Goal: Transaction & Acquisition: Download file/media

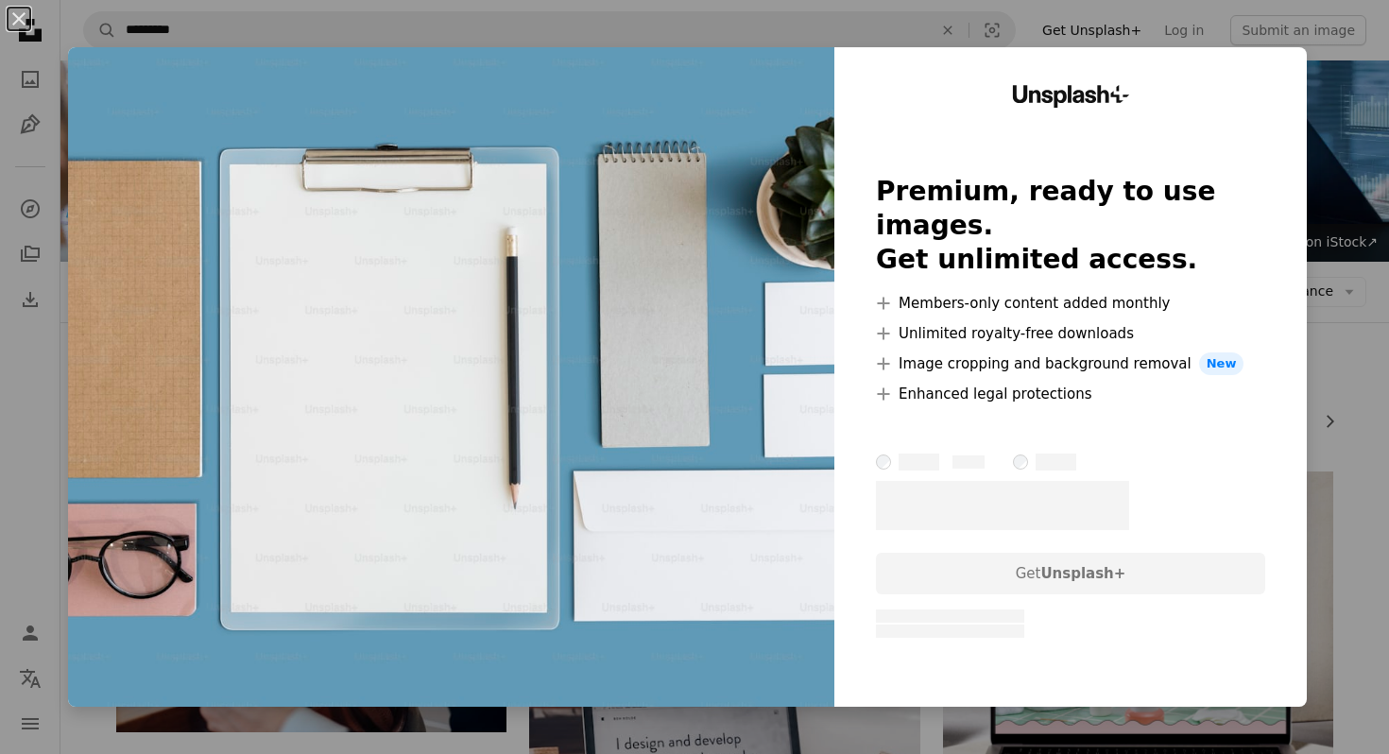
scroll to position [1963, 0]
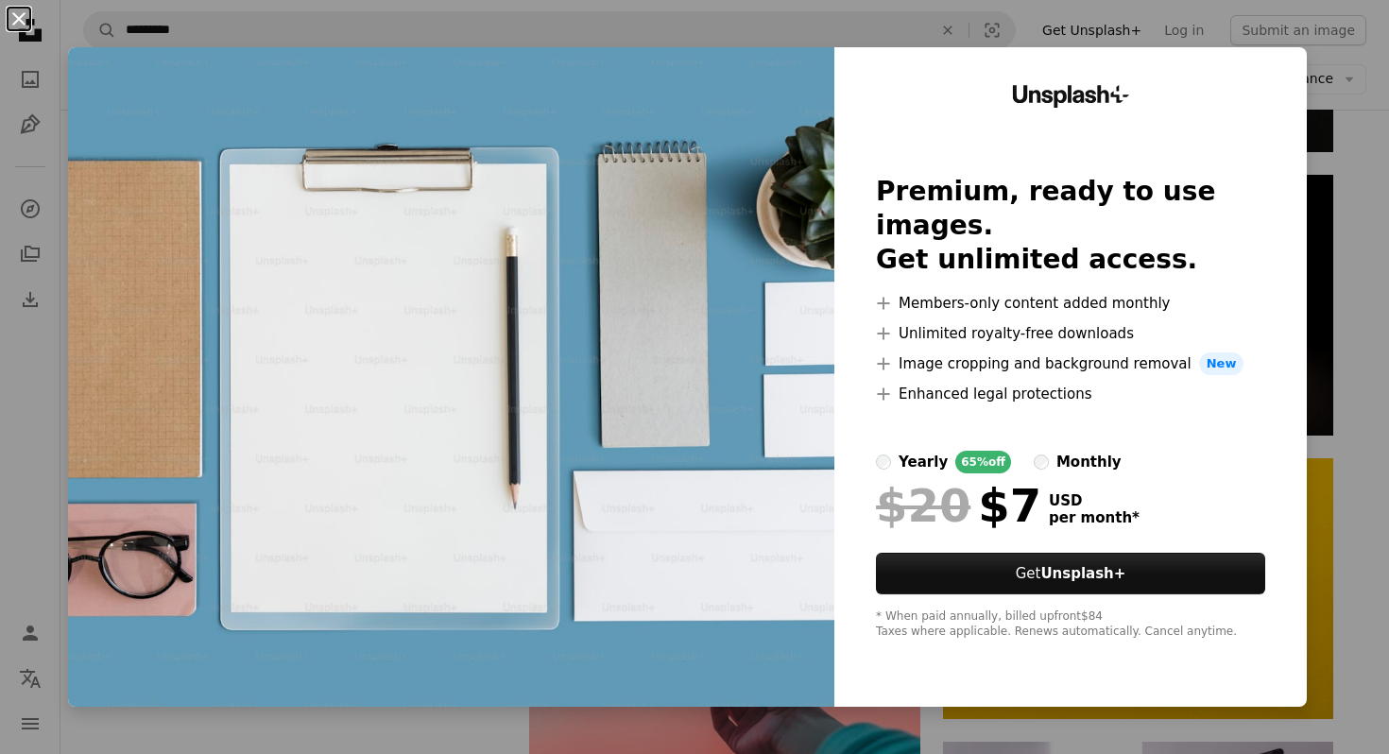
click at [19, 19] on button "An X shape" at bounding box center [19, 19] width 23 height 23
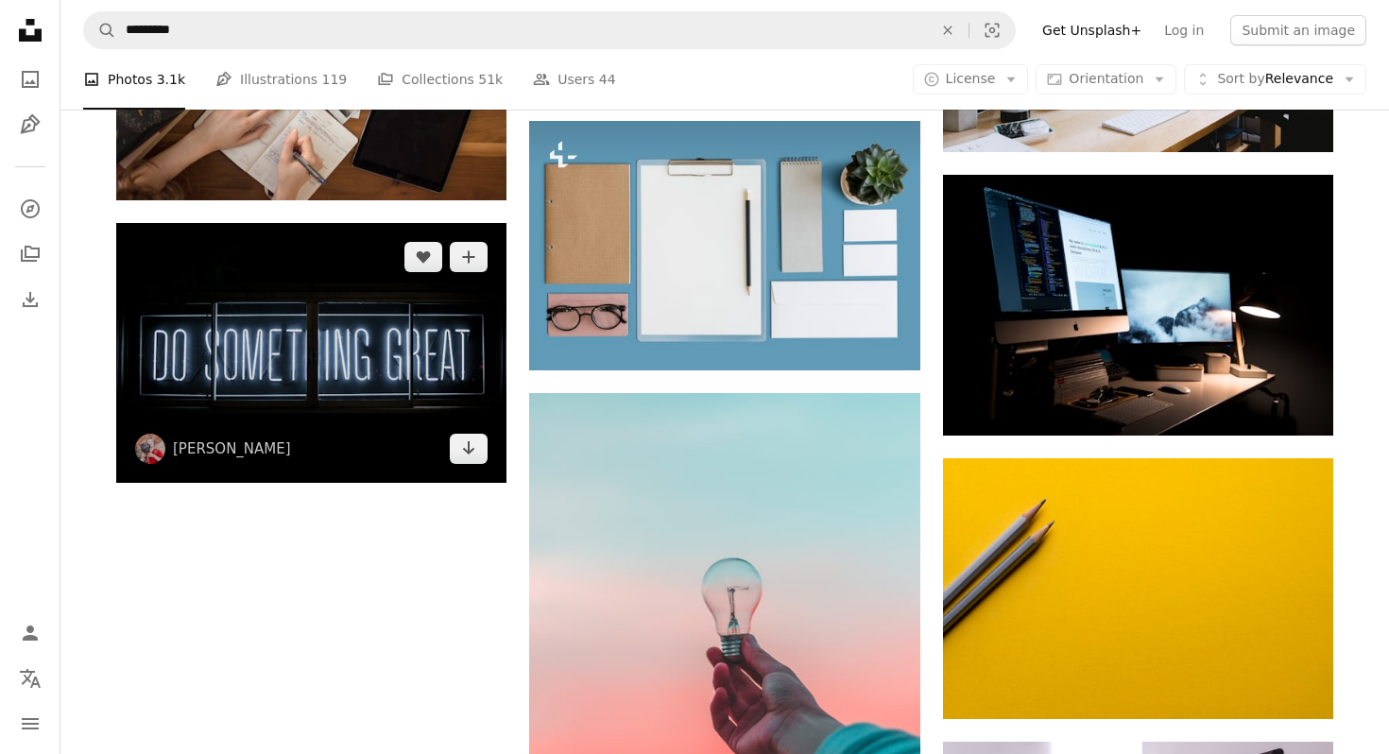
click at [290, 431] on img at bounding box center [311, 353] width 390 height 260
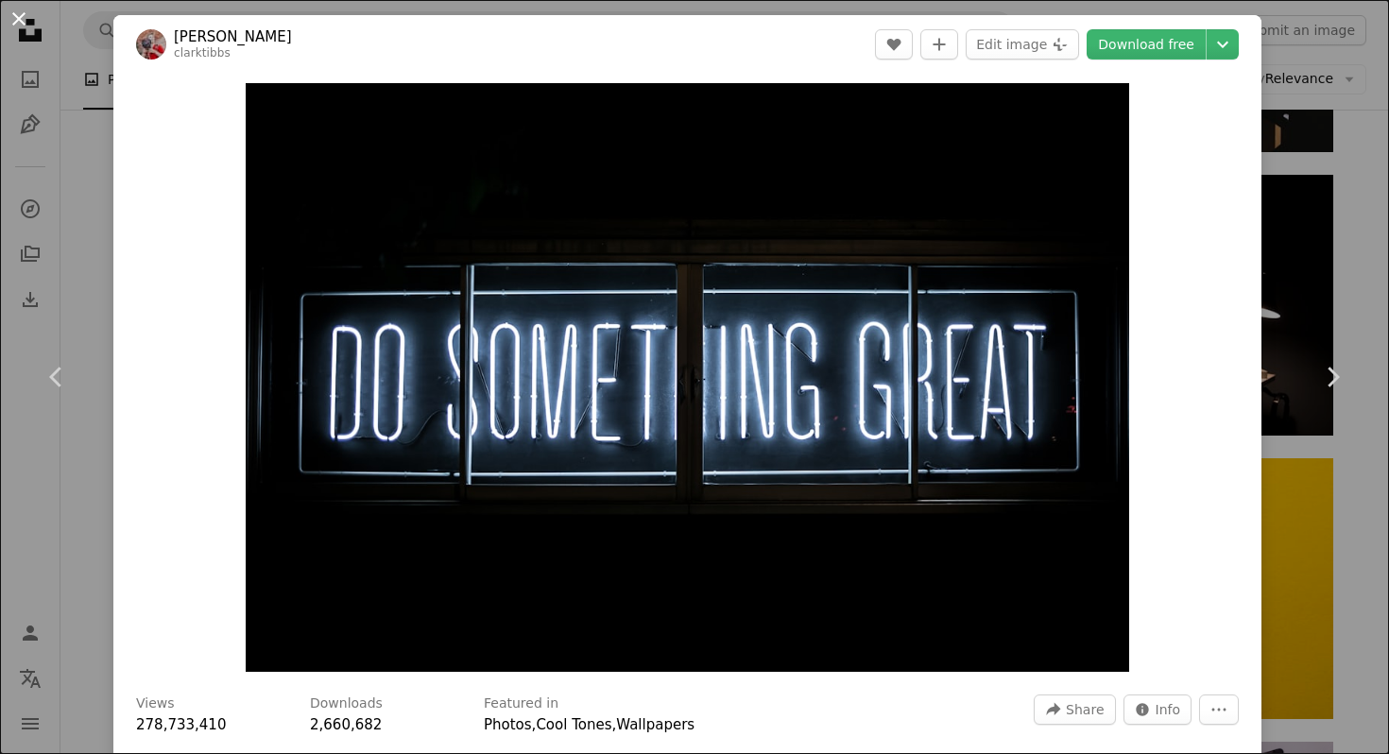
click at [8, 8] on button "An X shape" at bounding box center [19, 19] width 23 height 23
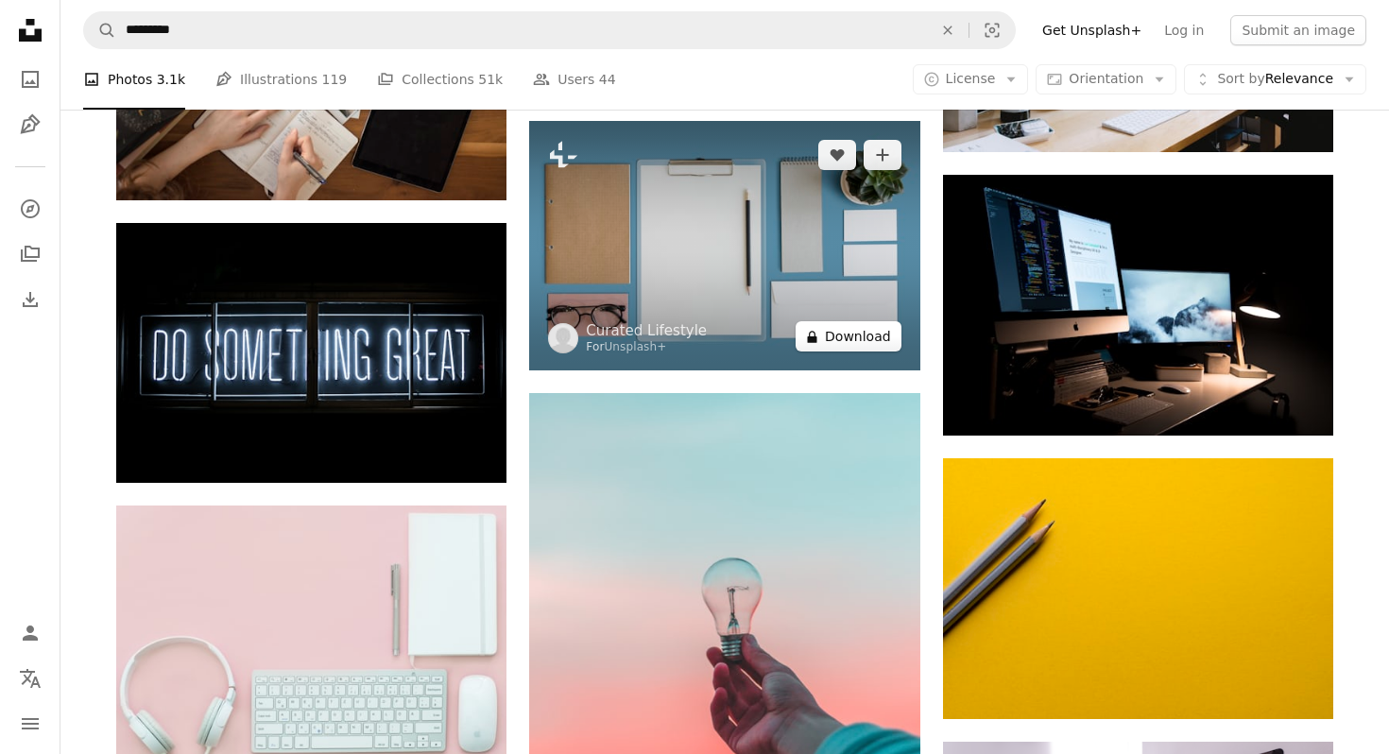
click at [826, 340] on button "A lock Download" at bounding box center [848, 336] width 106 height 30
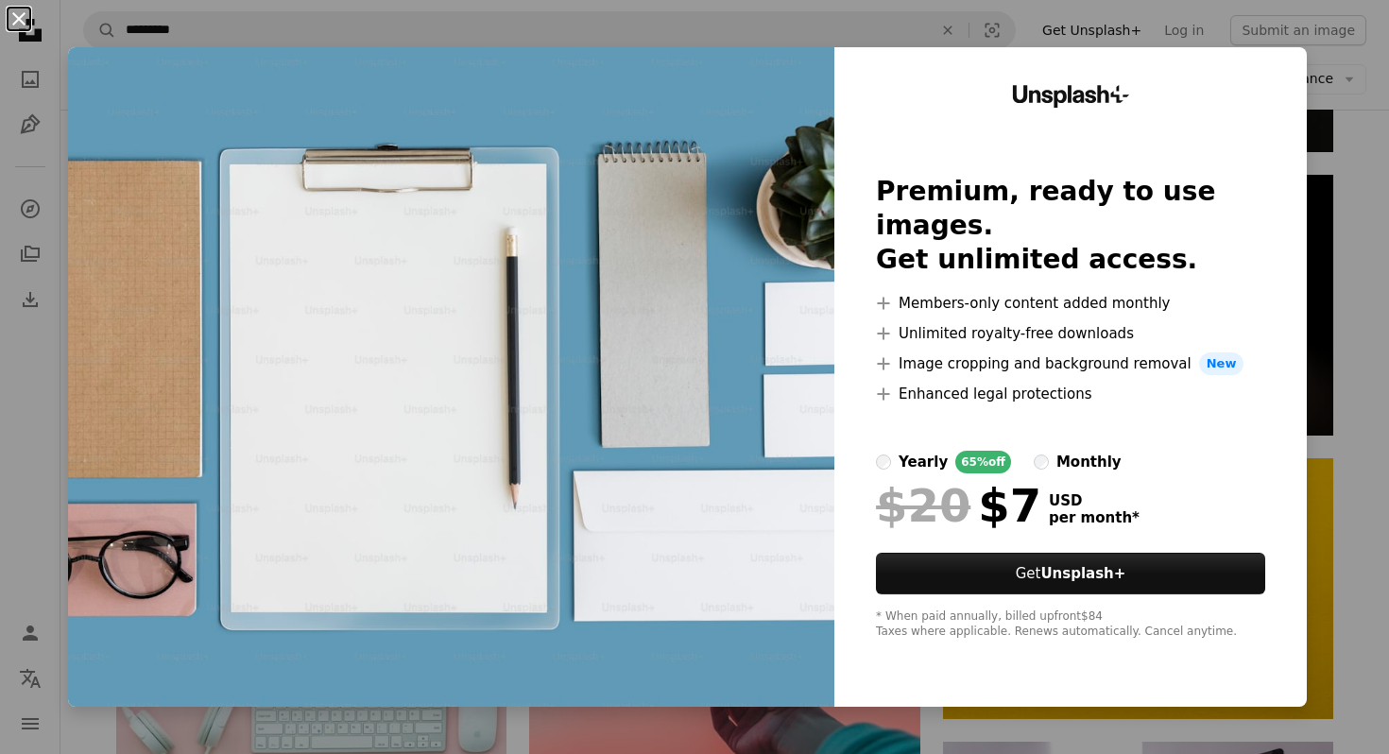
click at [22, 18] on button "An X shape" at bounding box center [19, 19] width 23 height 23
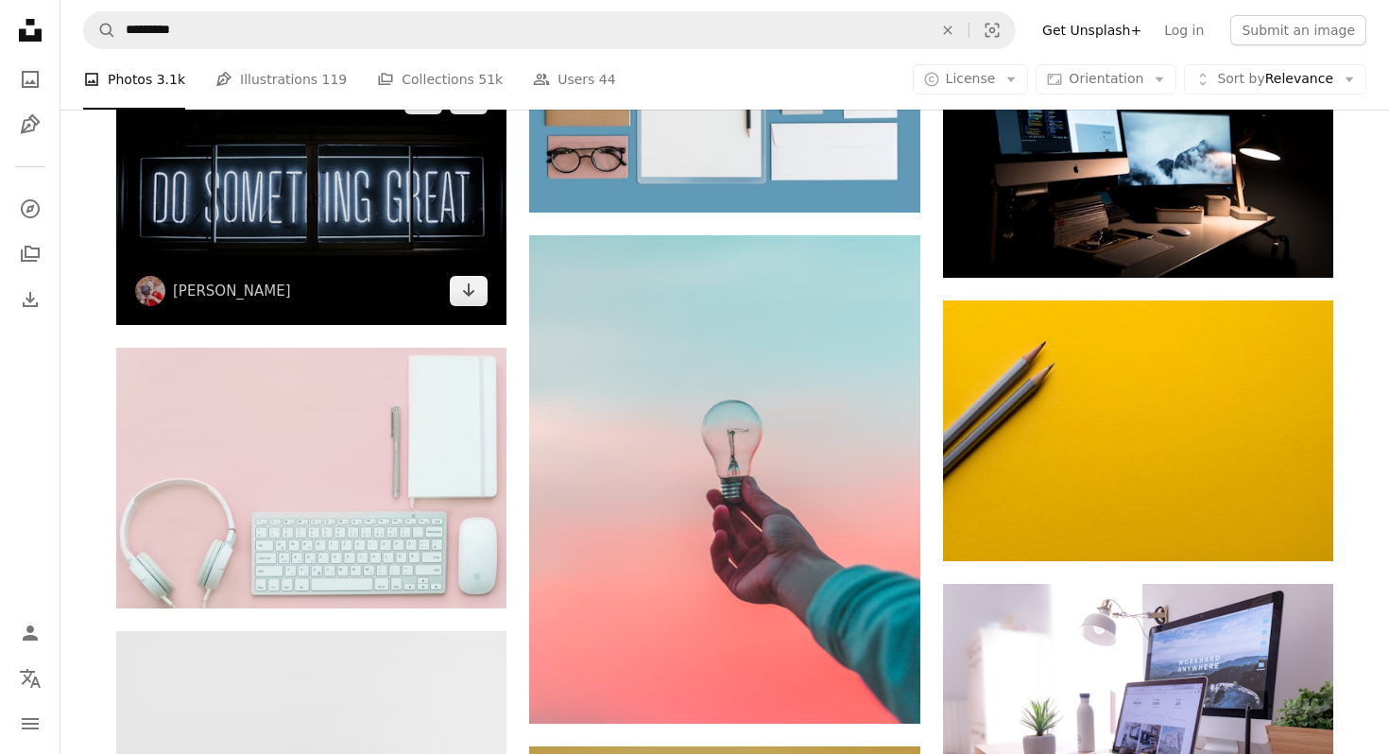
scroll to position [2182, 0]
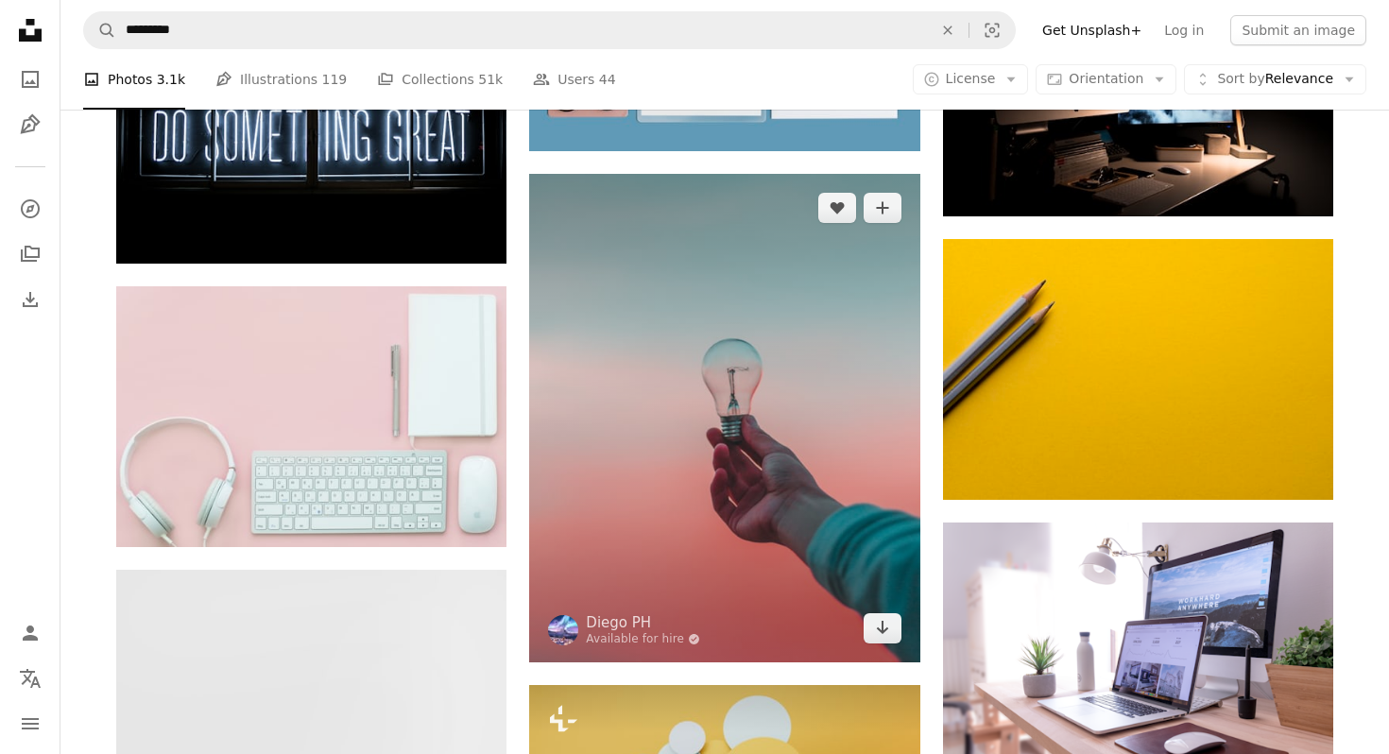
click at [561, 469] on img at bounding box center [724, 418] width 390 height 488
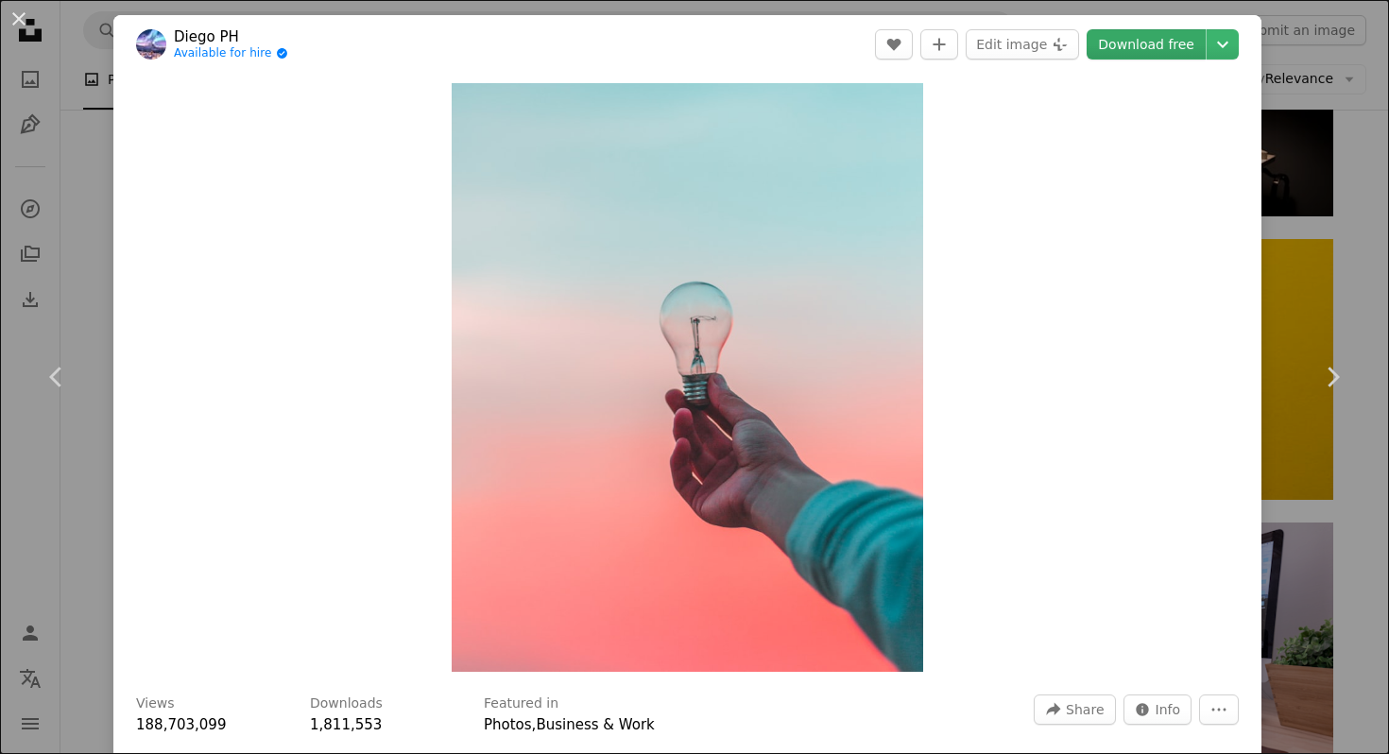
click at [1181, 52] on link "Download free" at bounding box center [1145, 44] width 119 height 30
